Goal: Transaction & Acquisition: Obtain resource

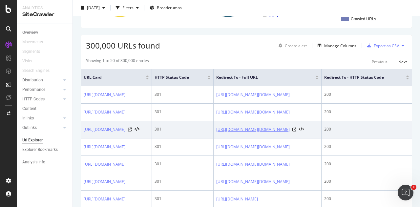
scroll to position [0, 133]
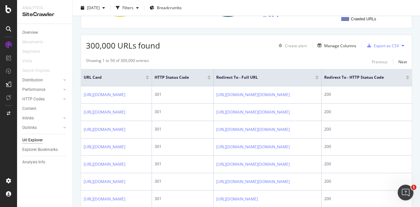
click at [319, 78] on div at bounding box center [316, 79] width 3 height 2
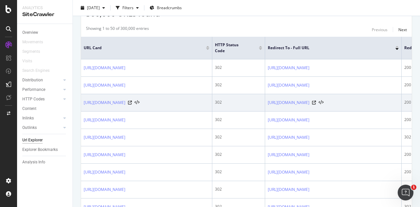
scroll to position [141, 0]
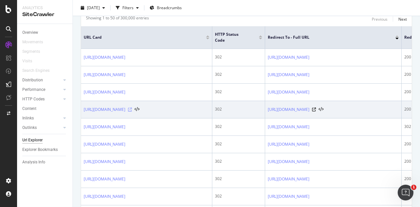
click at [132, 108] on icon at bounding box center [130, 110] width 4 height 4
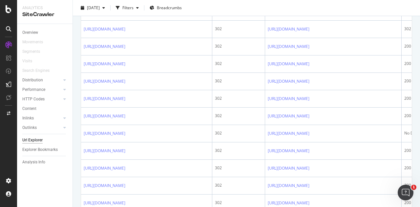
scroll to position [883, 0]
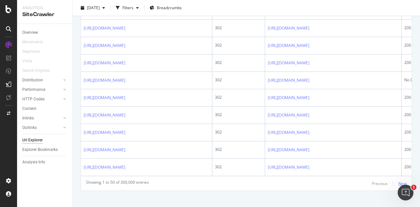
click at [398, 181] on div "Next" at bounding box center [402, 184] width 9 height 6
click at [399, 181] on div "Next" at bounding box center [402, 184] width 9 height 6
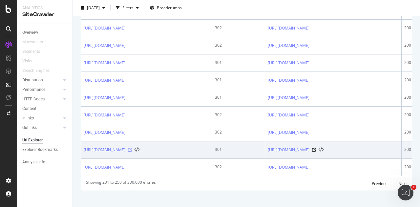
click at [132, 148] on icon at bounding box center [130, 150] width 4 height 4
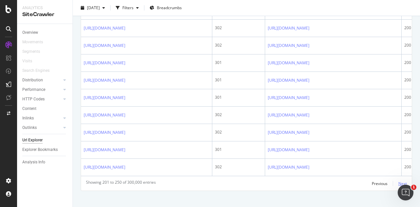
click at [398, 181] on div "Next" at bounding box center [402, 184] width 9 height 6
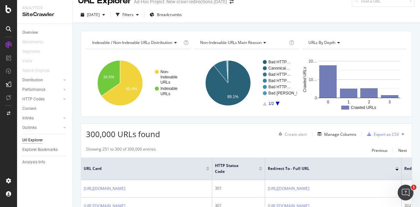
scroll to position [0, 0]
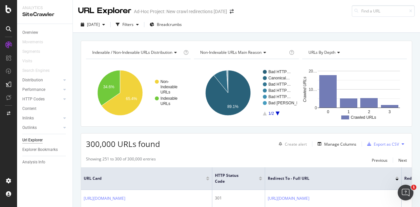
click at [399, 143] on button at bounding box center [403, 144] width 8 height 10
click at [386, 145] on div "Export as CSV" at bounding box center [386, 144] width 25 height 6
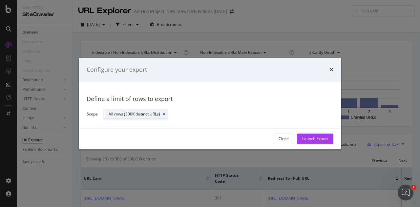
click at [157, 114] on div "All rows (300K distinct URLs)" at bounding box center [134, 115] width 51 height 4
click at [310, 137] on div "Launch Export" at bounding box center [315, 139] width 26 height 6
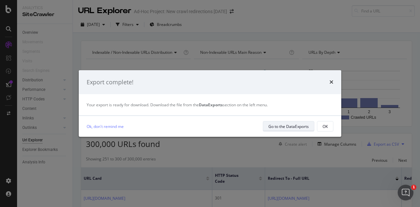
click at [294, 128] on div "Go to the DataExports" at bounding box center [288, 127] width 40 height 6
